Goal: Information Seeking & Learning: Learn about a topic

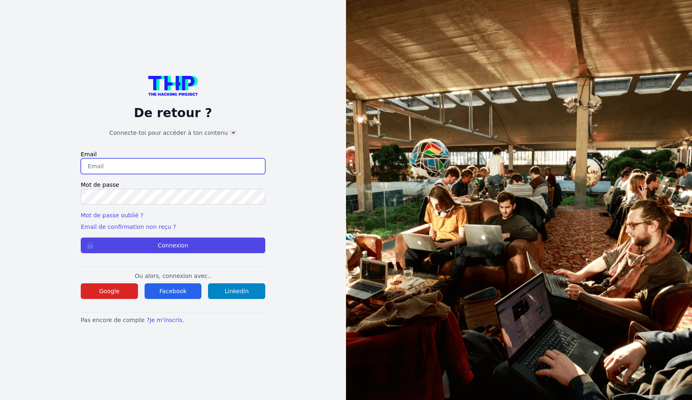
type input "triboutflorian@icloud.com"
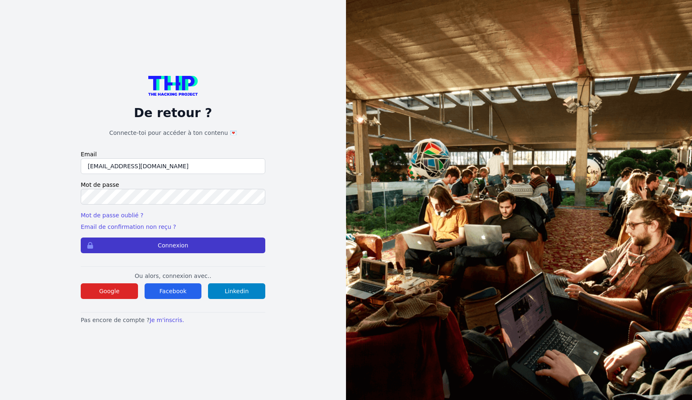
click at [190, 243] on button "Connexion" at bounding box center [173, 245] width 185 height 16
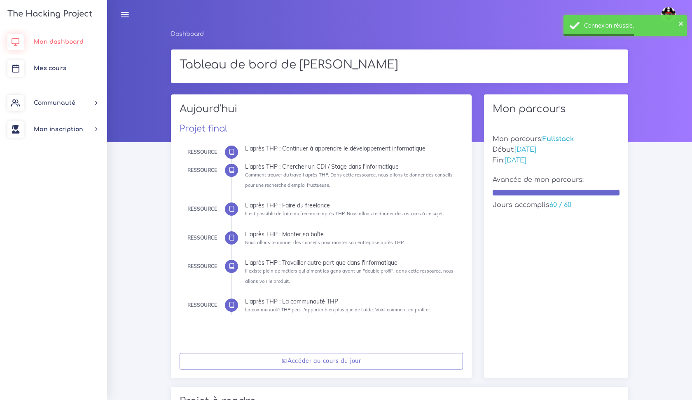
click at [59, 44] on span "Mon dashboard" at bounding box center [59, 42] width 50 height 6
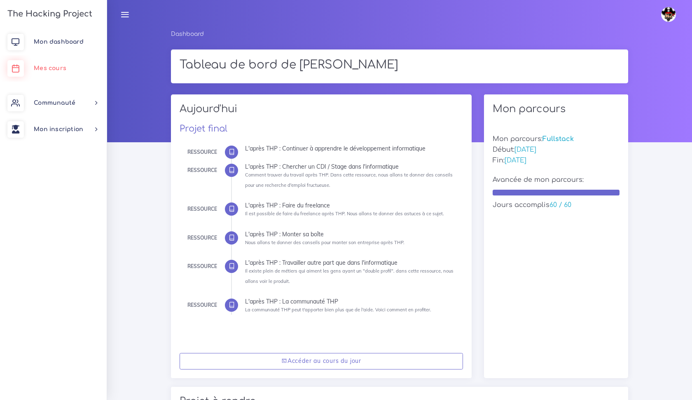
click at [58, 61] on link "Mes cours" at bounding box center [53, 68] width 107 height 26
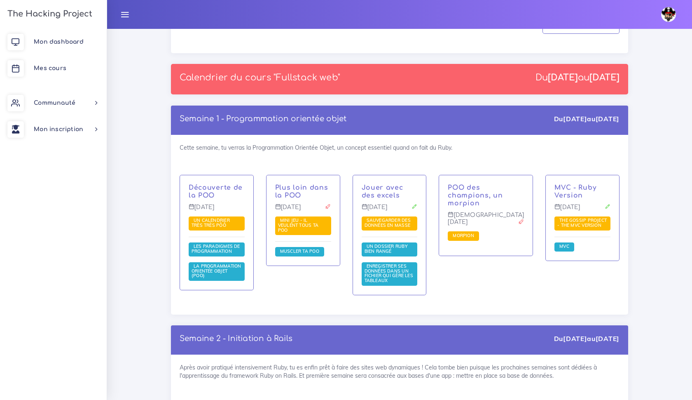
scroll to position [1077, 0]
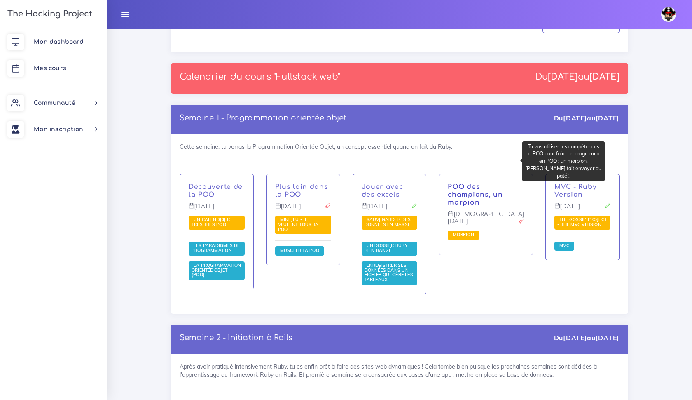
click at [474, 183] on link "POO des champions, un morpion" at bounding box center [475, 194] width 55 height 23
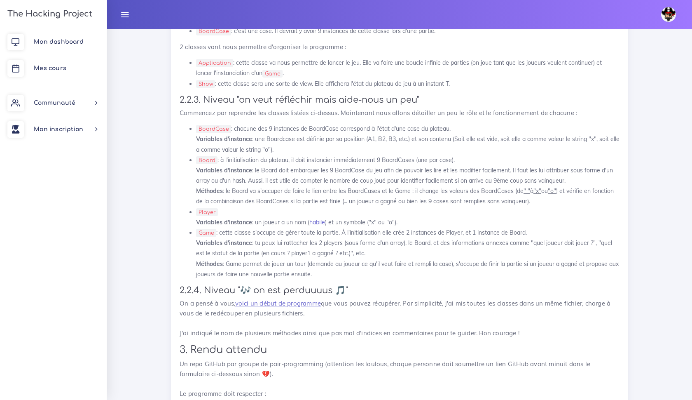
scroll to position [1283, 0]
